Goal: Find specific page/section: Find specific page/section

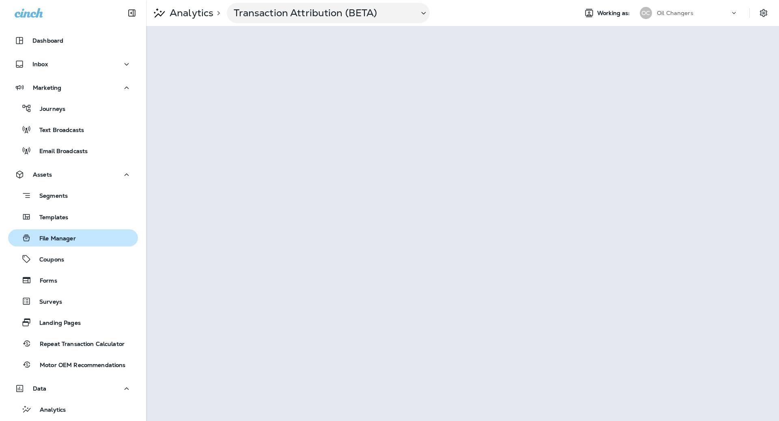
scroll to position [137, 0]
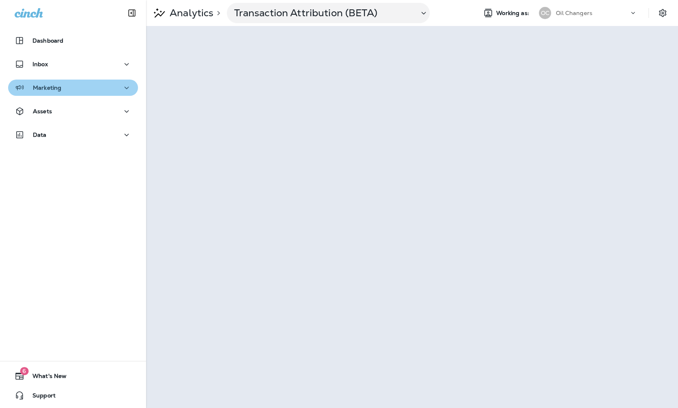
click at [70, 91] on div "Marketing" at bounding box center [73, 88] width 117 height 10
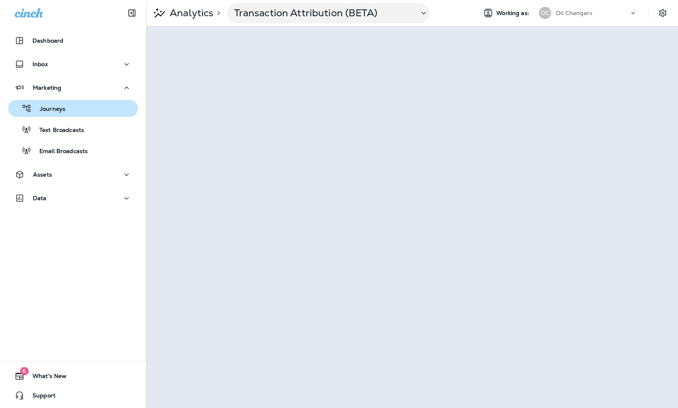
click at [71, 112] on div "Journeys" at bounding box center [72, 108] width 123 height 12
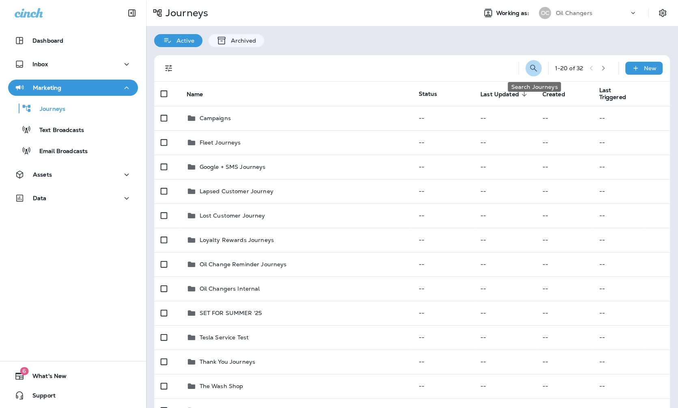
click at [531, 69] on icon "Search Journeys" at bounding box center [533, 68] width 7 height 7
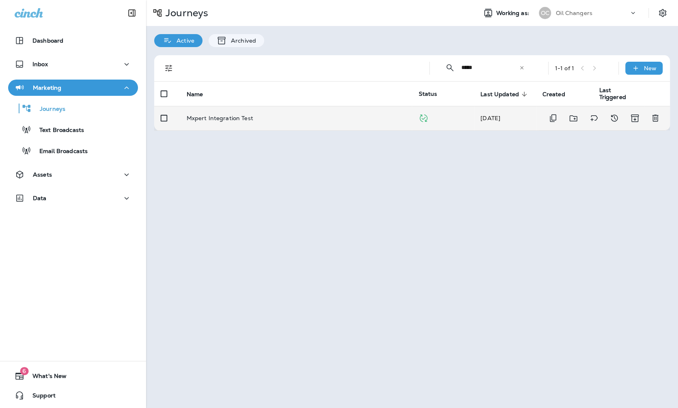
type input "*****"
click at [328, 124] on td "Mxpert Integration Test" at bounding box center [296, 118] width 232 height 24
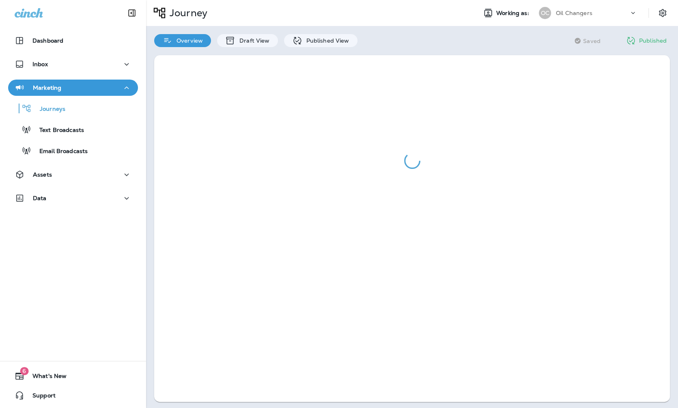
click at [325, 31] on div "Overview Draft View Published View" at bounding box center [256, 36] width 220 height 21
click at [325, 35] on div "Published View" at bounding box center [320, 40] width 73 height 13
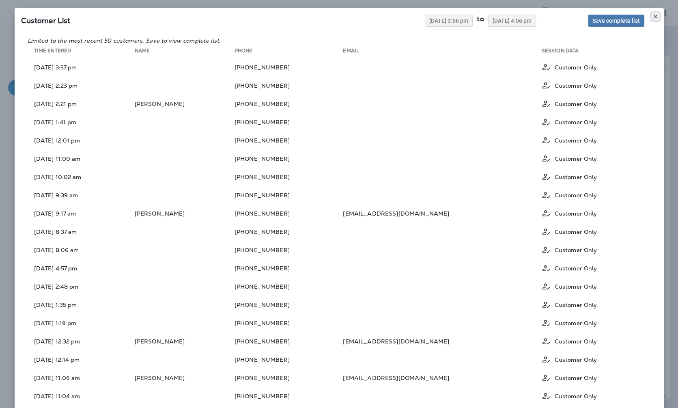
click at [659, 16] on button at bounding box center [655, 16] width 9 height 9
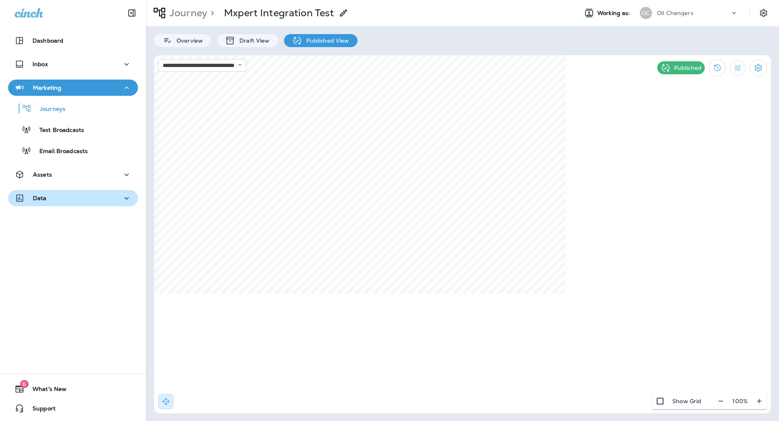
click at [72, 197] on div "Data" at bounding box center [73, 198] width 117 height 10
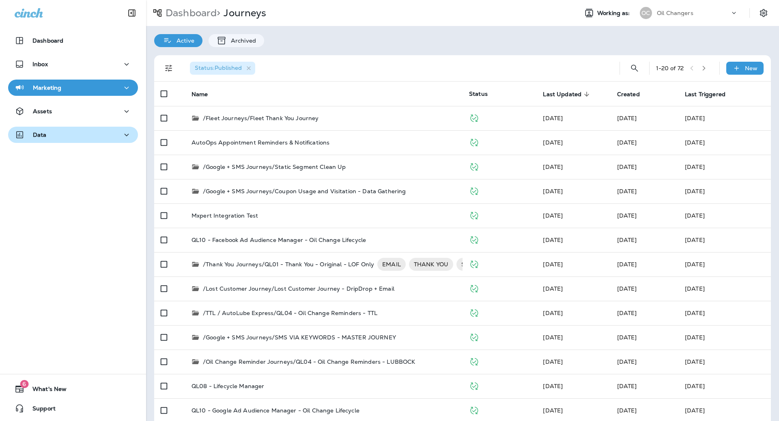
click at [55, 140] on button "Data" at bounding box center [73, 135] width 130 height 16
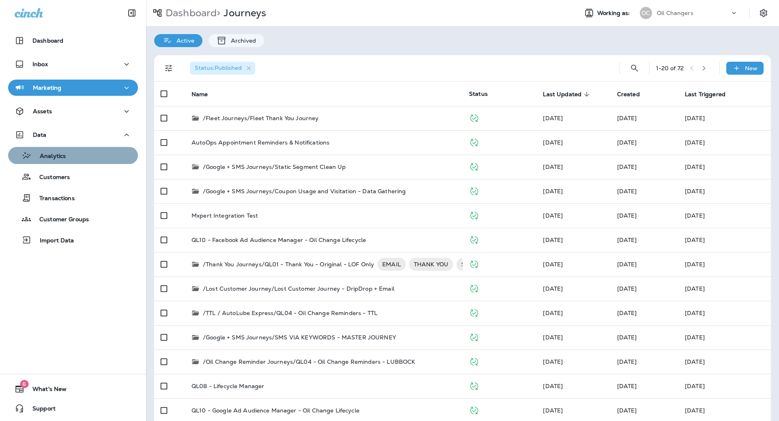
click at [80, 155] on div "Analytics" at bounding box center [72, 155] width 123 height 12
